Goal: Register for event/course: Sign up to attend an event or enroll in a course

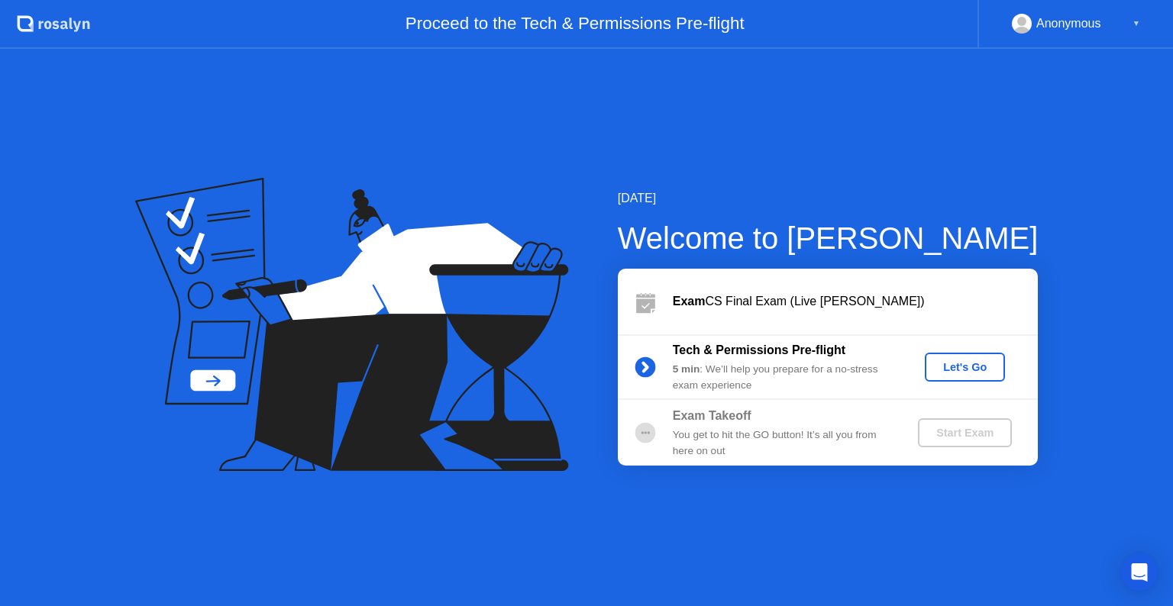
click at [956, 369] on div "Let's Go" at bounding box center [965, 367] width 68 height 12
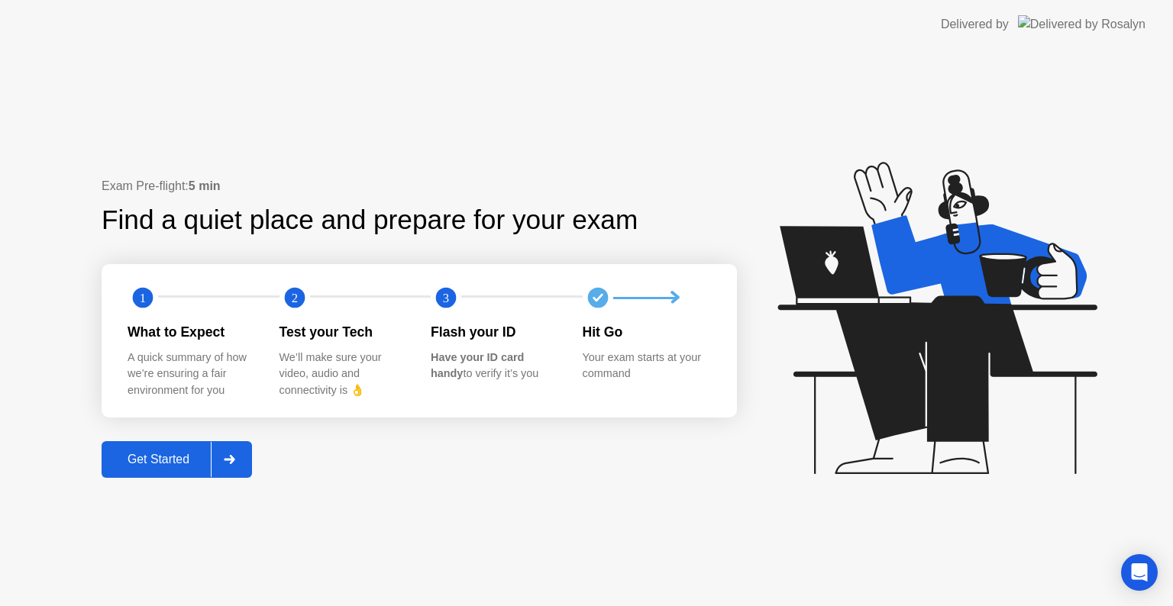
click at [196, 464] on div "Get Started" at bounding box center [158, 460] width 105 height 14
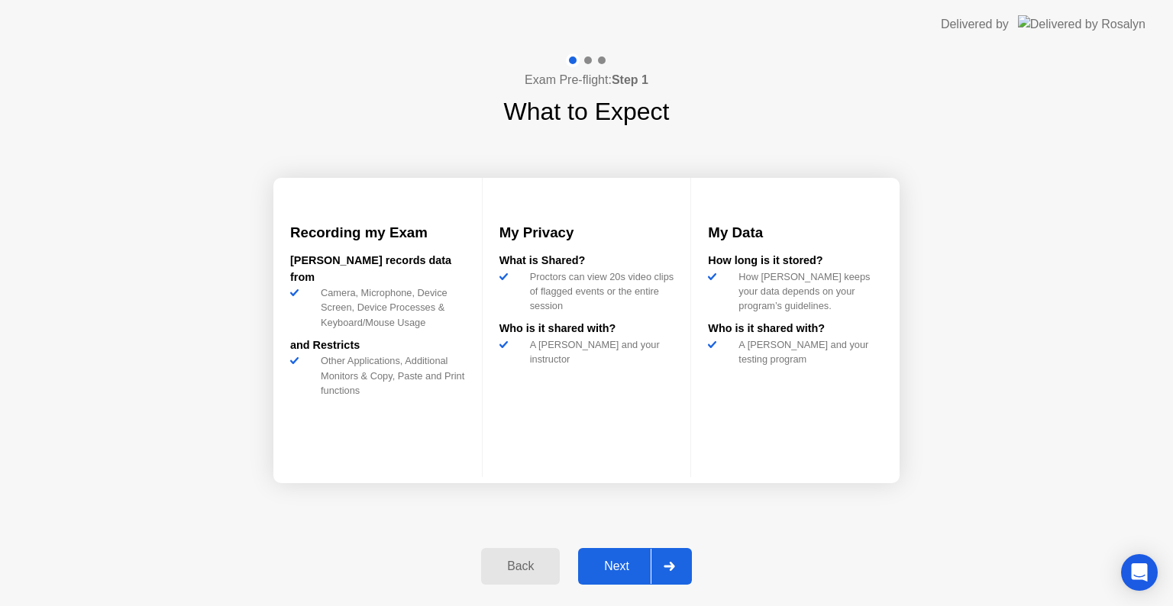
click at [619, 567] on div "Next" at bounding box center [617, 567] width 68 height 14
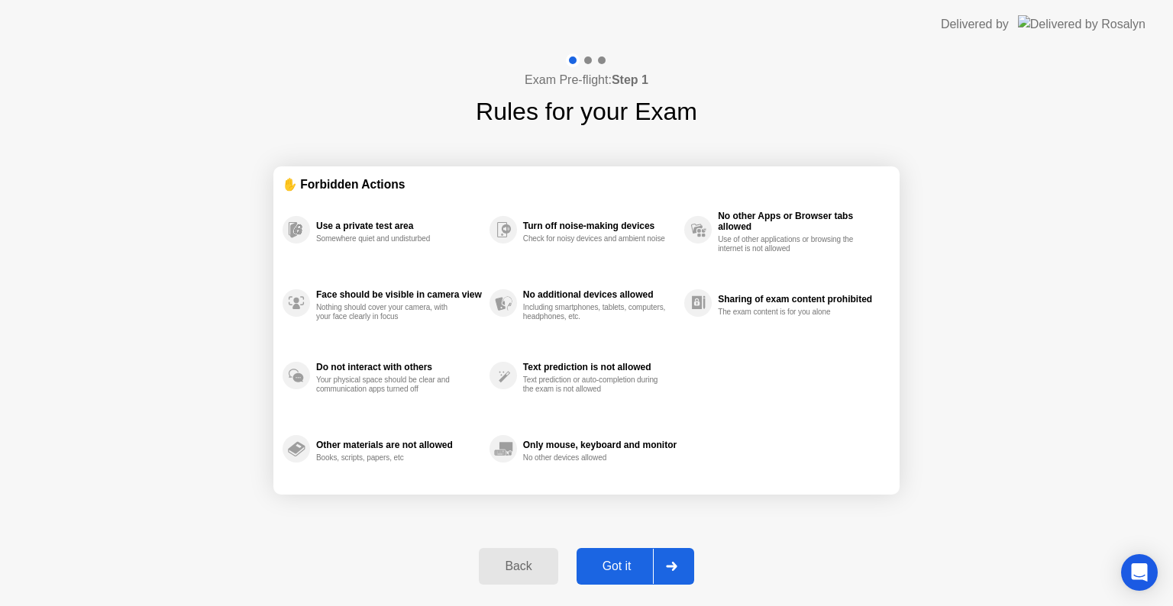
click at [619, 567] on div "Got it" at bounding box center [617, 567] width 72 height 14
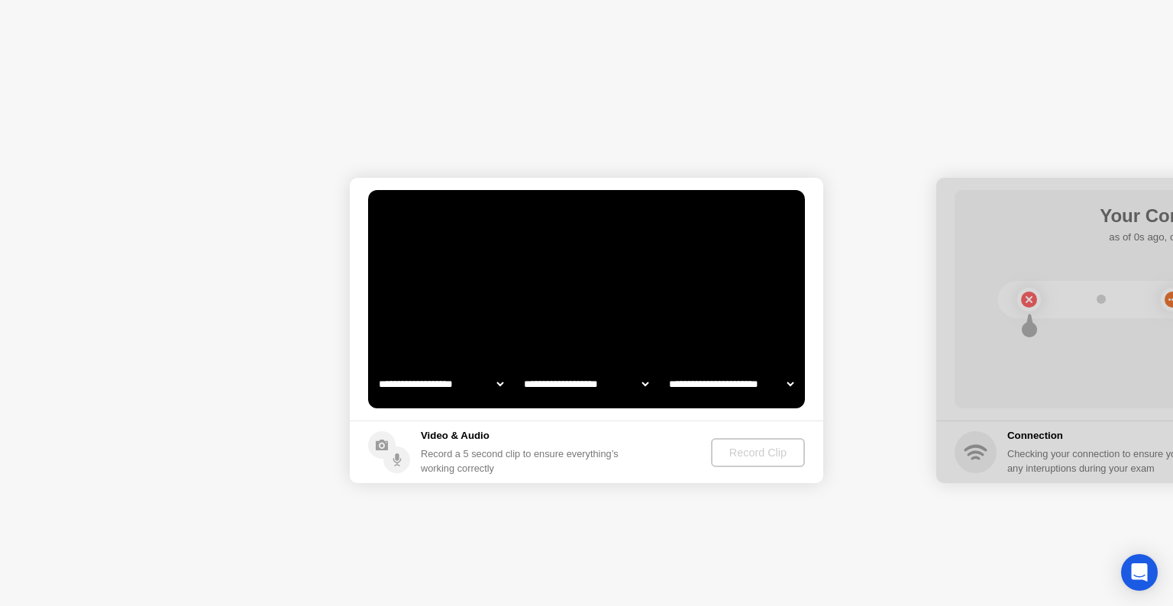
select select "**********"
select select "*******"
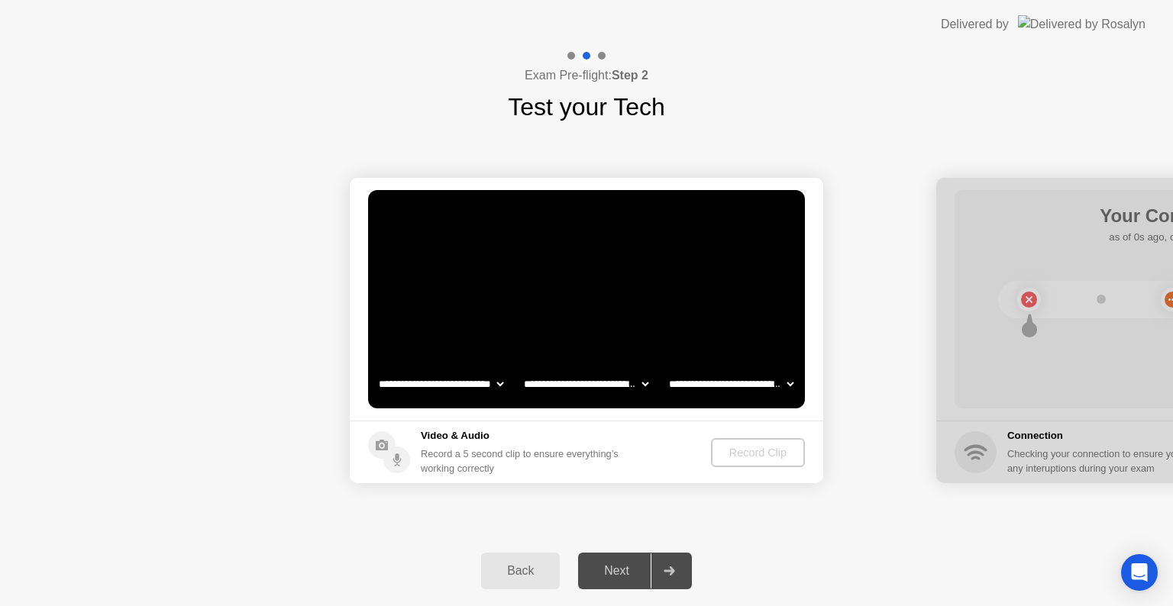
click at [522, 379] on select "**********" at bounding box center [586, 384] width 131 height 31
click at [599, 291] on video at bounding box center [586, 299] width 437 height 218
click at [480, 390] on select "**********" at bounding box center [441, 384] width 131 height 31
click at [376, 369] on select "**********" at bounding box center [441, 384] width 131 height 31
click at [774, 455] on div "Record Clip" at bounding box center [759, 453] width 82 height 12
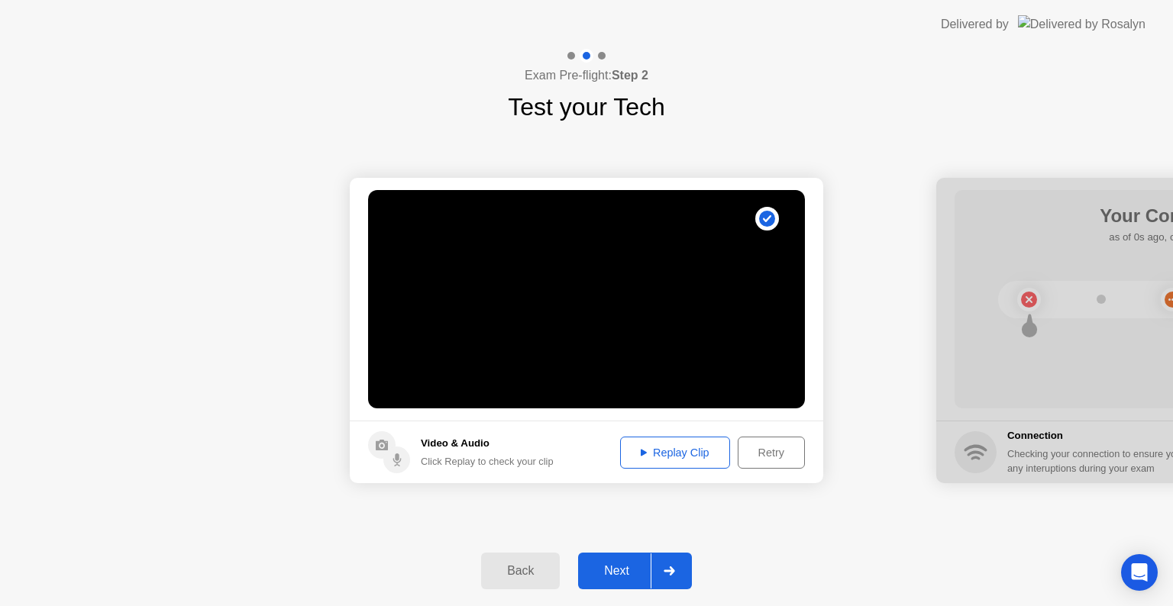
click at [662, 452] on div "Replay Clip" at bounding box center [675, 453] width 99 height 12
click at [634, 578] on div "Next" at bounding box center [617, 571] width 68 height 14
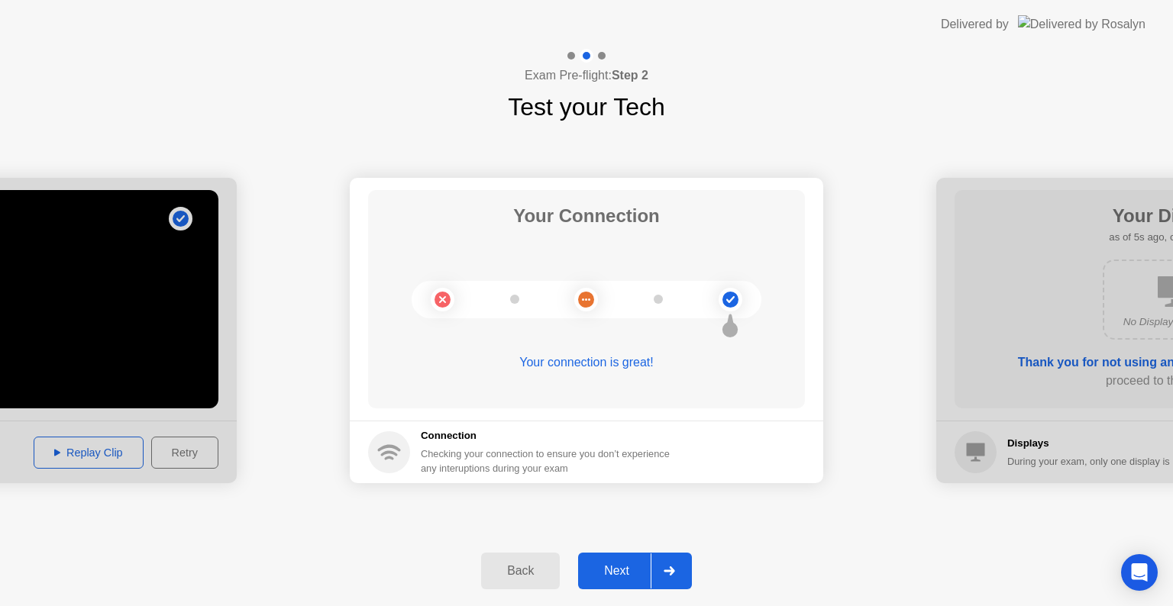
click at [634, 578] on div "Next" at bounding box center [617, 571] width 68 height 14
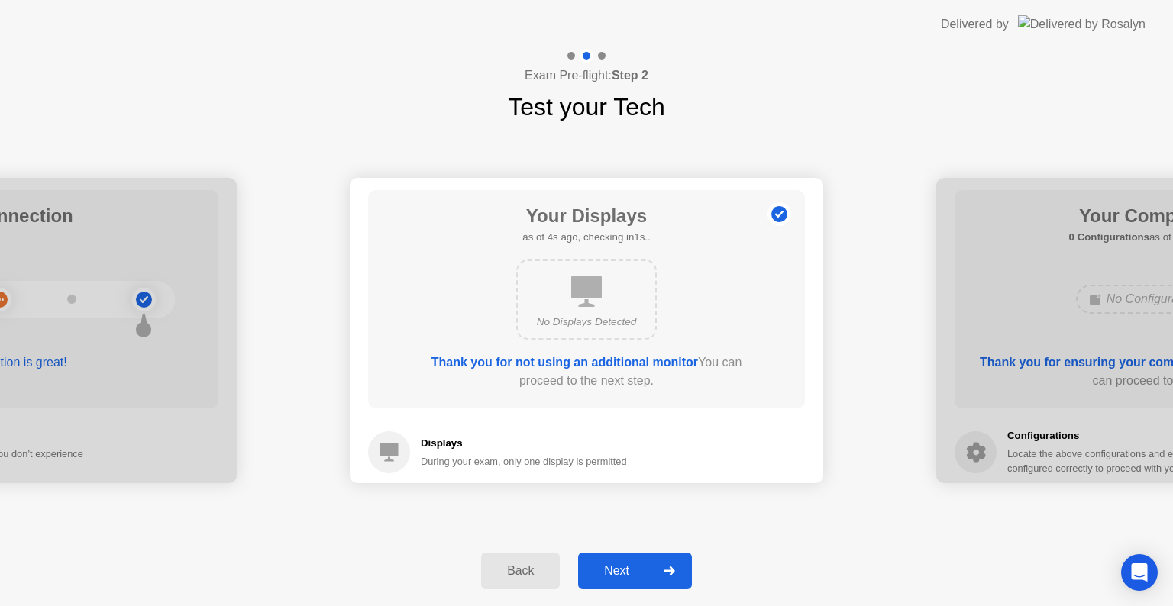
click at [634, 578] on div "Next" at bounding box center [617, 571] width 68 height 14
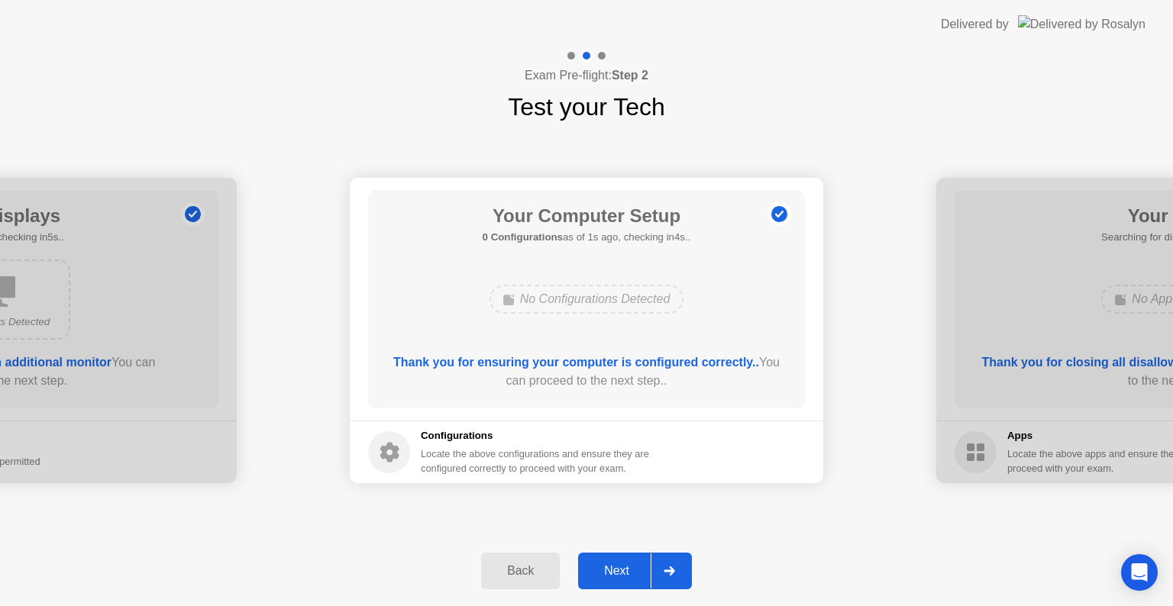
click at [634, 578] on div "Next" at bounding box center [617, 571] width 68 height 14
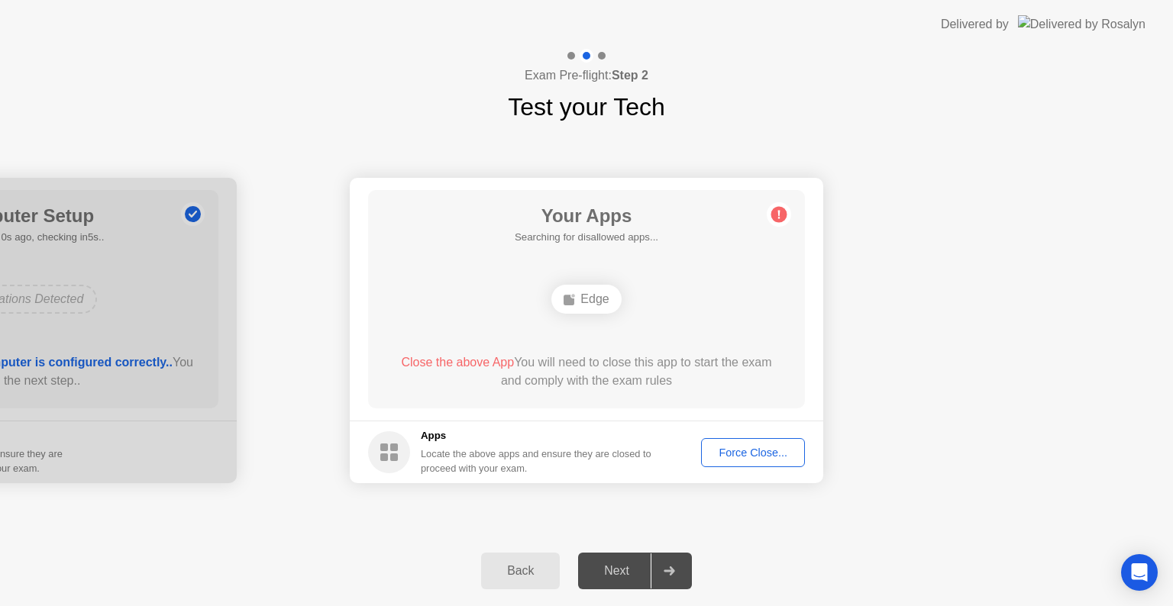
click at [629, 574] on div "Next" at bounding box center [617, 571] width 68 height 14
click at [794, 447] on div "Force Close..." at bounding box center [752, 453] width 93 height 12
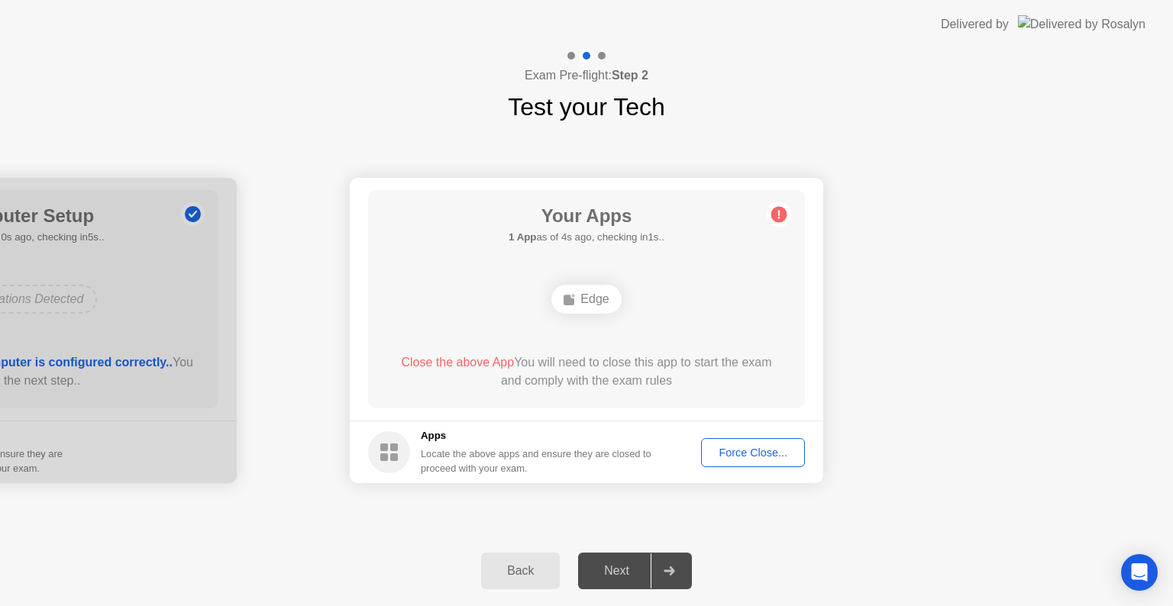
click at [783, 217] on circle at bounding box center [779, 215] width 16 height 16
click at [580, 301] on div "Edge" at bounding box center [586, 299] width 70 height 29
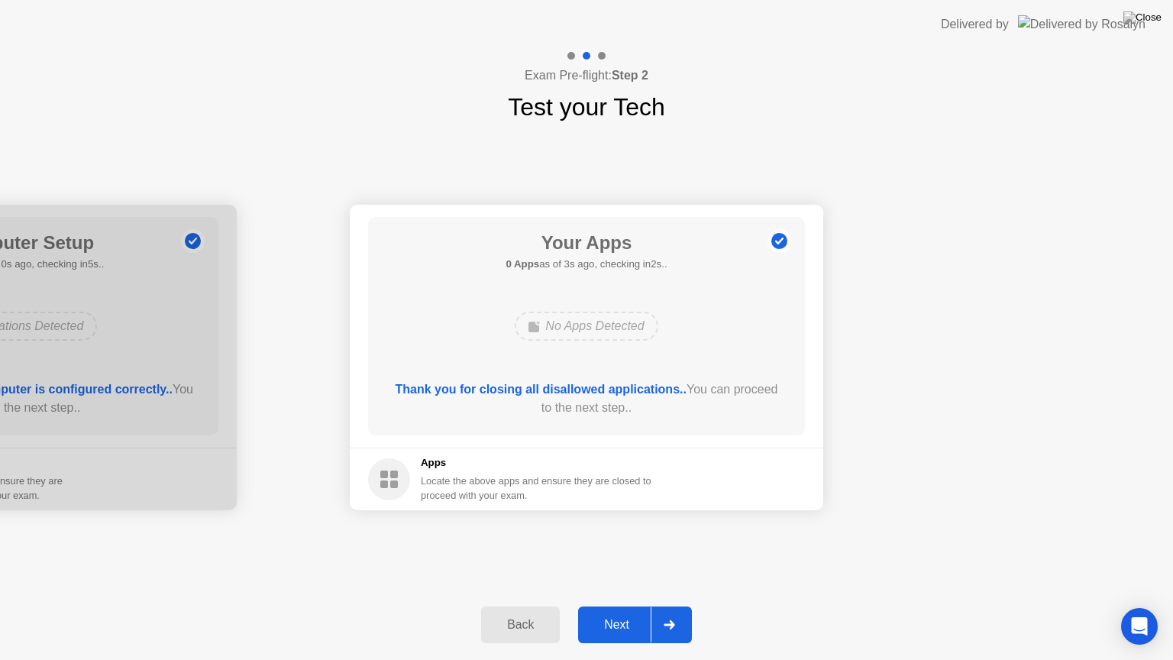
click at [622, 606] on div "Next" at bounding box center [617, 625] width 68 height 14
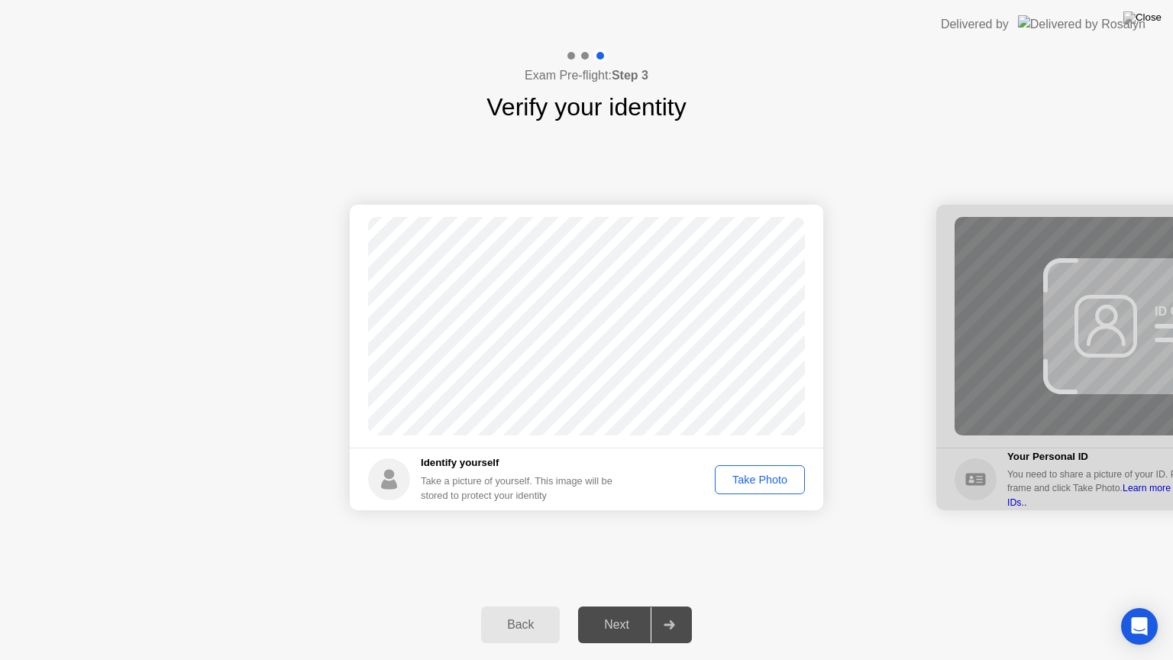
click at [746, 482] on div "Take Photo" at bounding box center [759, 480] width 79 height 12
click at [782, 488] on button "Retake" at bounding box center [770, 479] width 70 height 29
click at [758, 474] on div "Take Photo" at bounding box center [759, 480] width 79 height 12
click at [602, 606] on div "Next" at bounding box center [617, 625] width 68 height 14
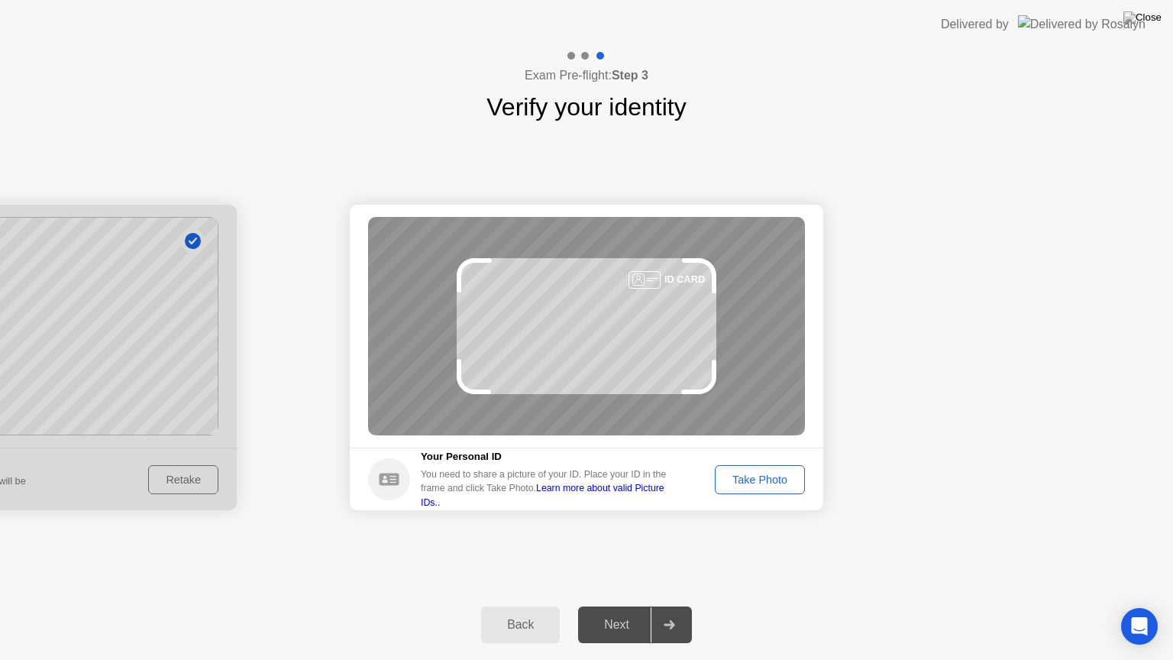
click at [790, 477] on div "Take Photo" at bounding box center [759, 480] width 79 height 12
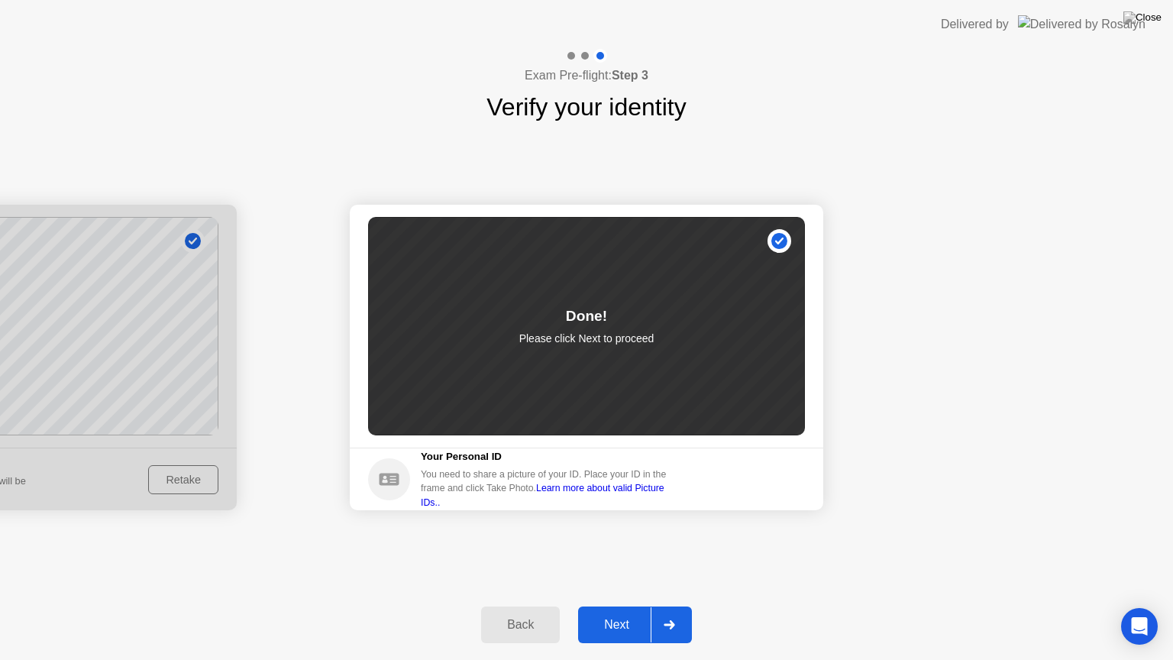
click at [641, 606] on button "Next" at bounding box center [635, 624] width 114 height 37
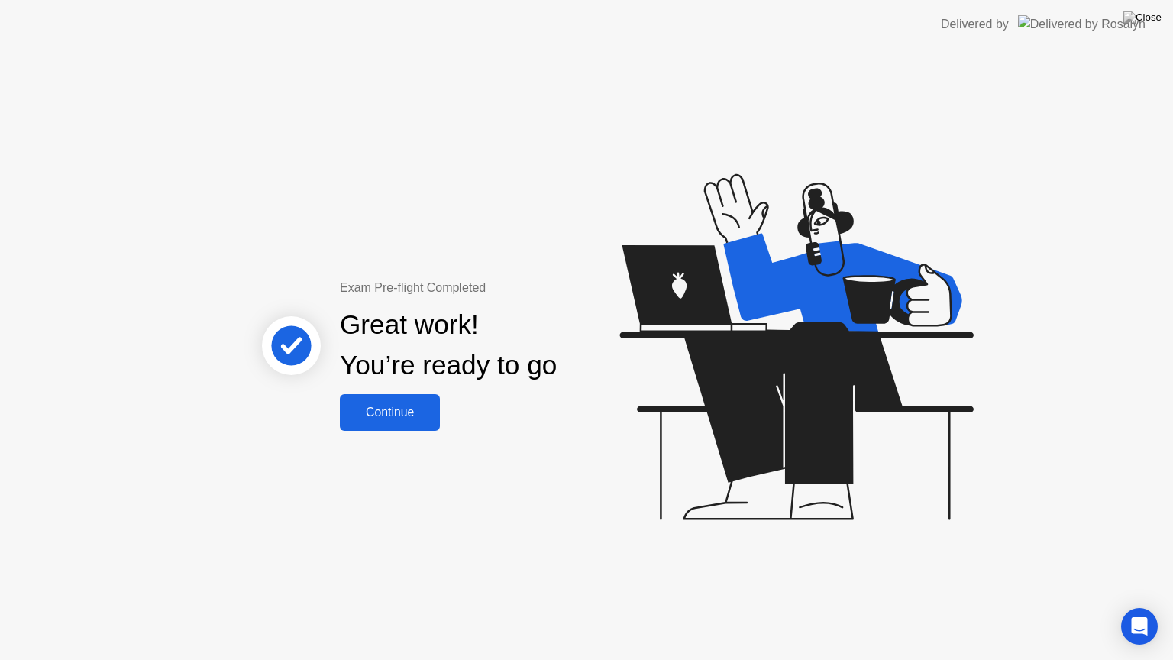
click at [395, 406] on div "Continue" at bounding box center [389, 413] width 91 height 14
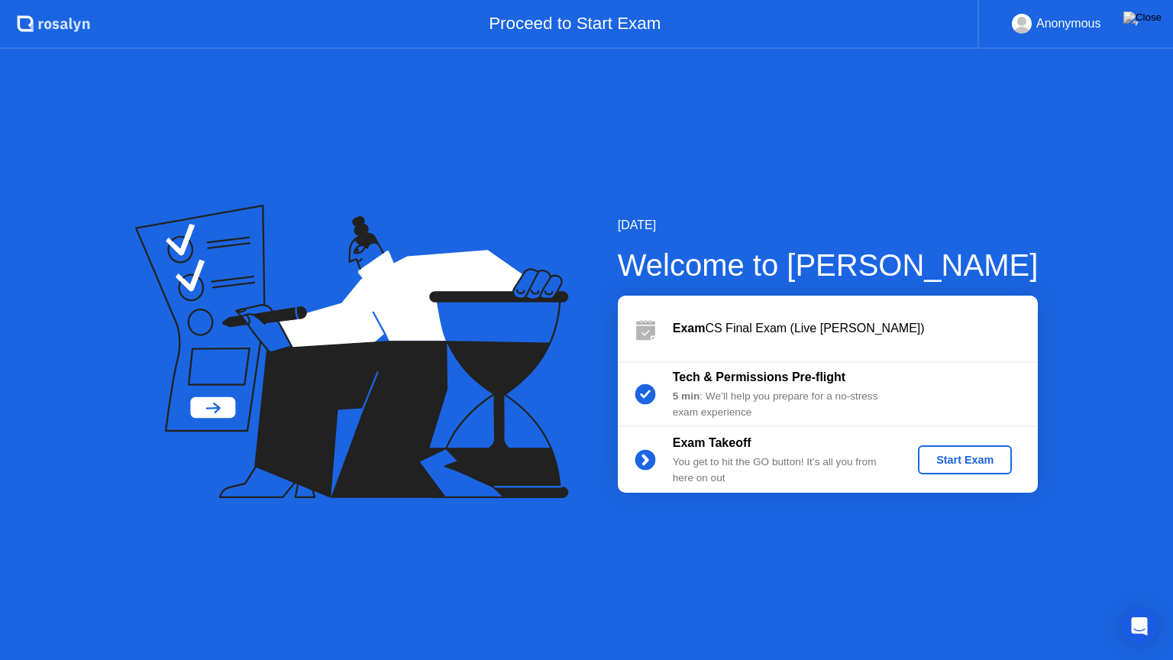
click at [968, 461] on div "Start Exam" at bounding box center [965, 460] width 82 height 12
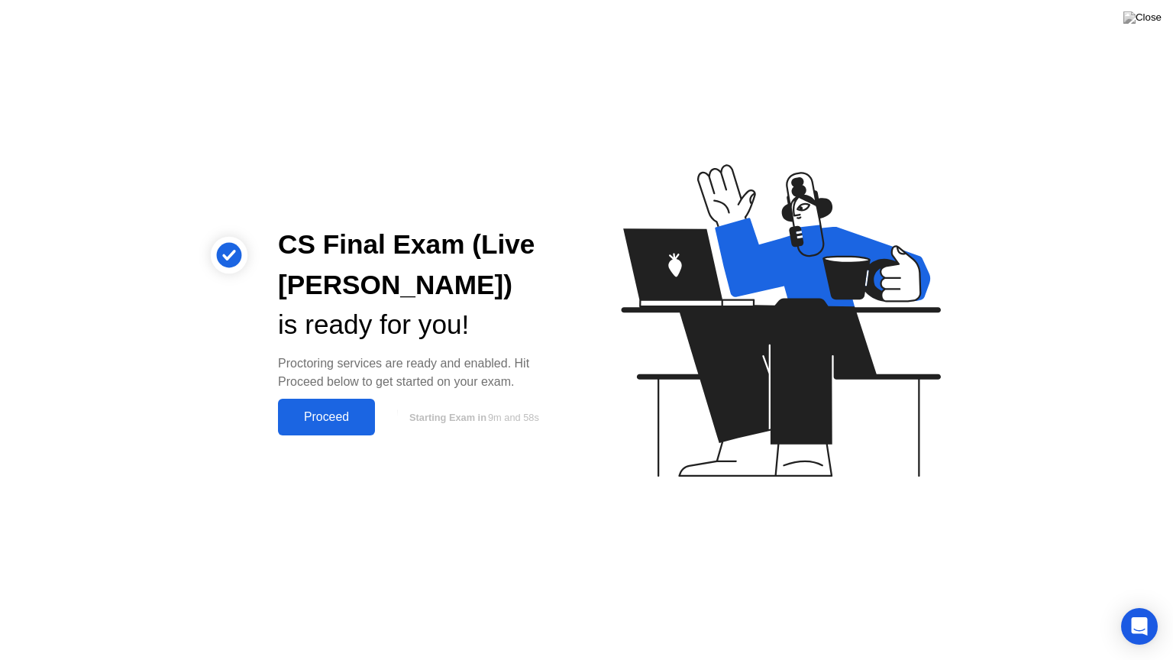
click at [336, 410] on div "Proceed" at bounding box center [327, 417] width 88 height 14
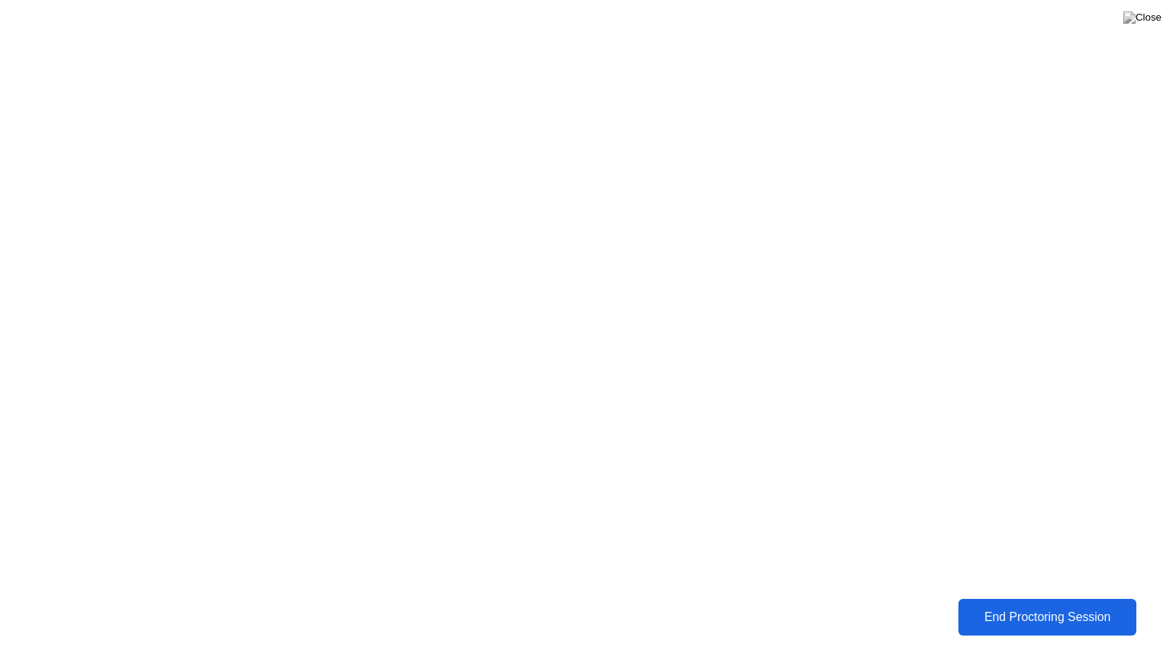
click at [1042, 606] on div "End Proctoring Session" at bounding box center [1047, 617] width 170 height 14
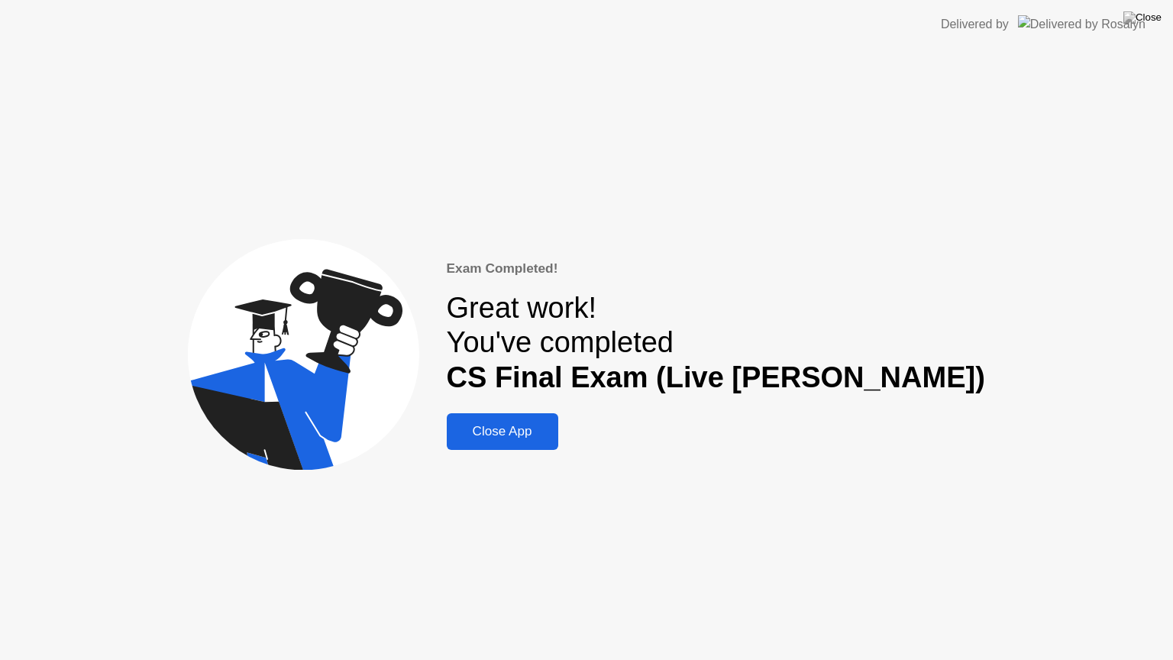
click at [554, 432] on div "Close App" at bounding box center [502, 431] width 102 height 15
